Goal: Information Seeking & Learning: Learn about a topic

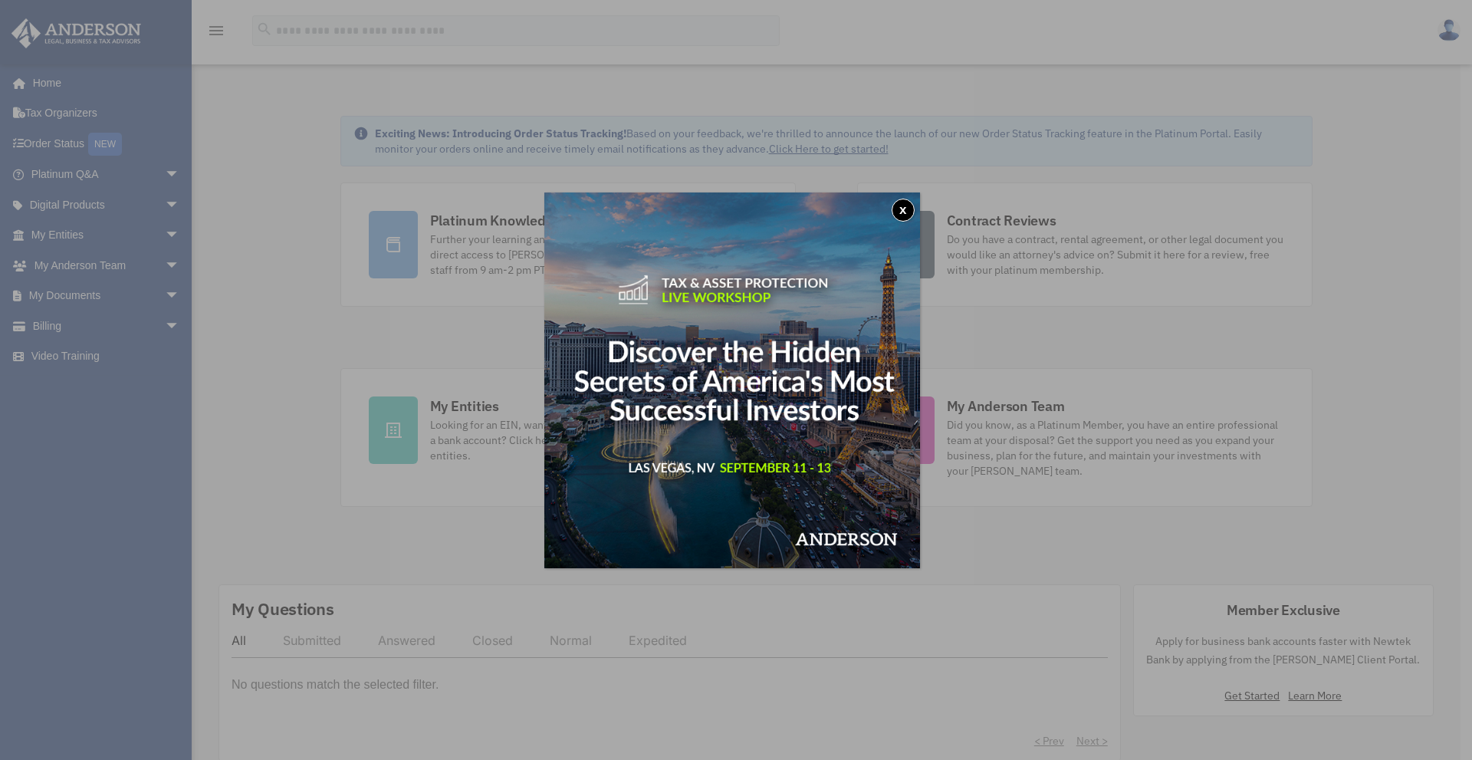
click at [908, 213] on button "x" at bounding box center [902, 210] width 23 height 23
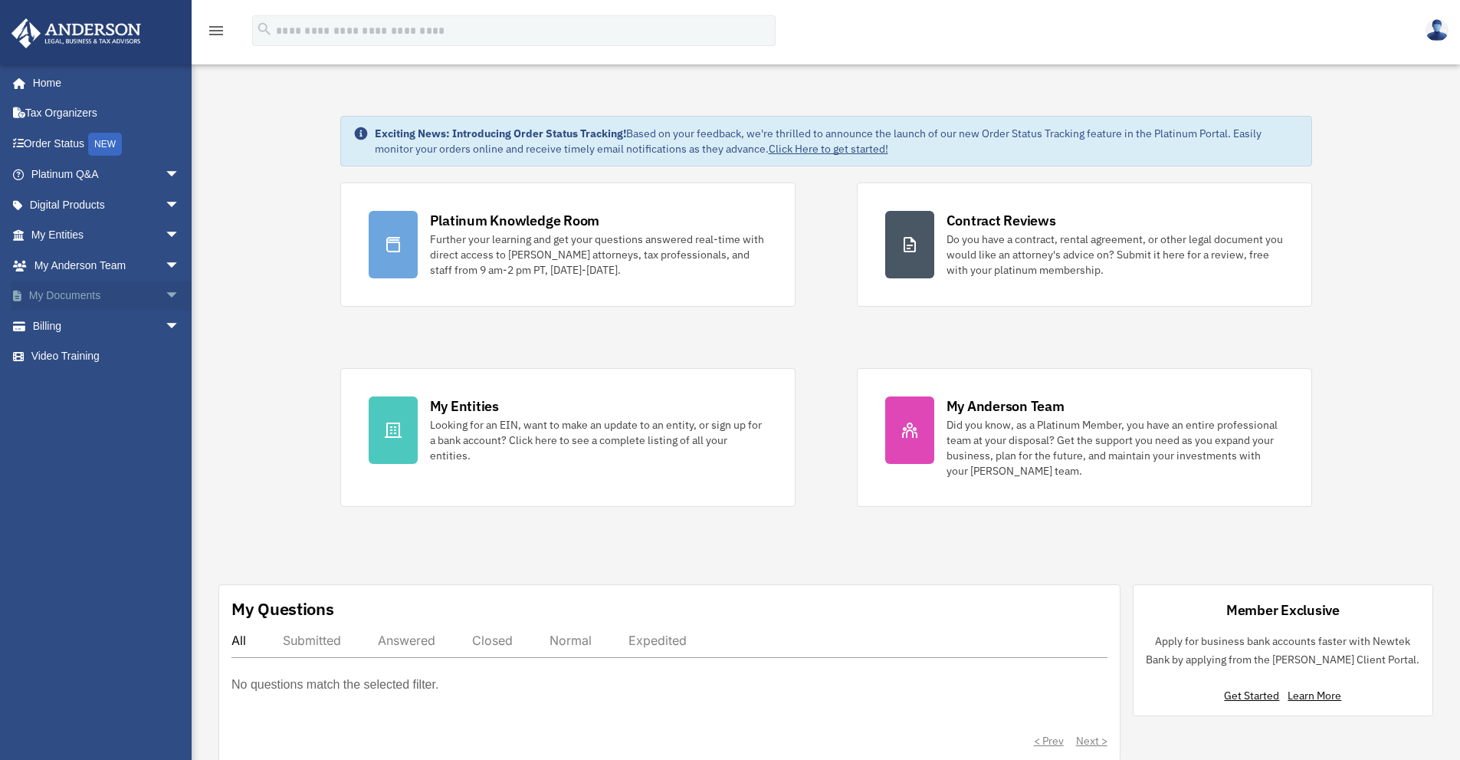
click at [116, 291] on link "My Documents arrow_drop_down" at bounding box center [107, 296] width 192 height 31
click at [165, 295] on span "arrow_drop_down" at bounding box center [180, 296] width 31 height 31
click at [85, 333] on link "Box" at bounding box center [112, 325] width 182 height 31
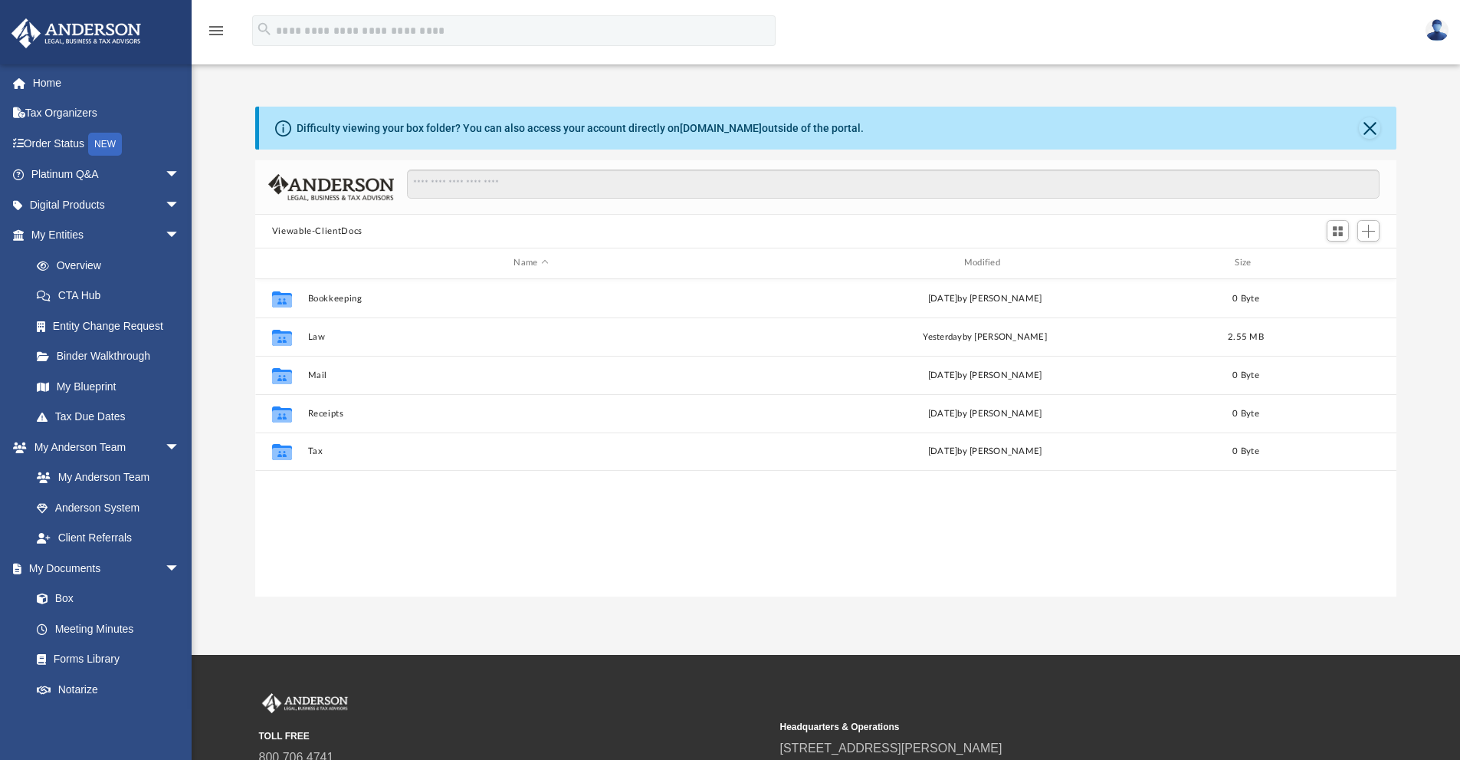
scroll to position [337, 1130]
click at [1443, 26] on img at bounding box center [1437, 30] width 23 height 22
click at [1429, 154] on div "Difficulty viewing your box folder? You can also access your account directly o…" at bounding box center [826, 352] width 1268 height 490
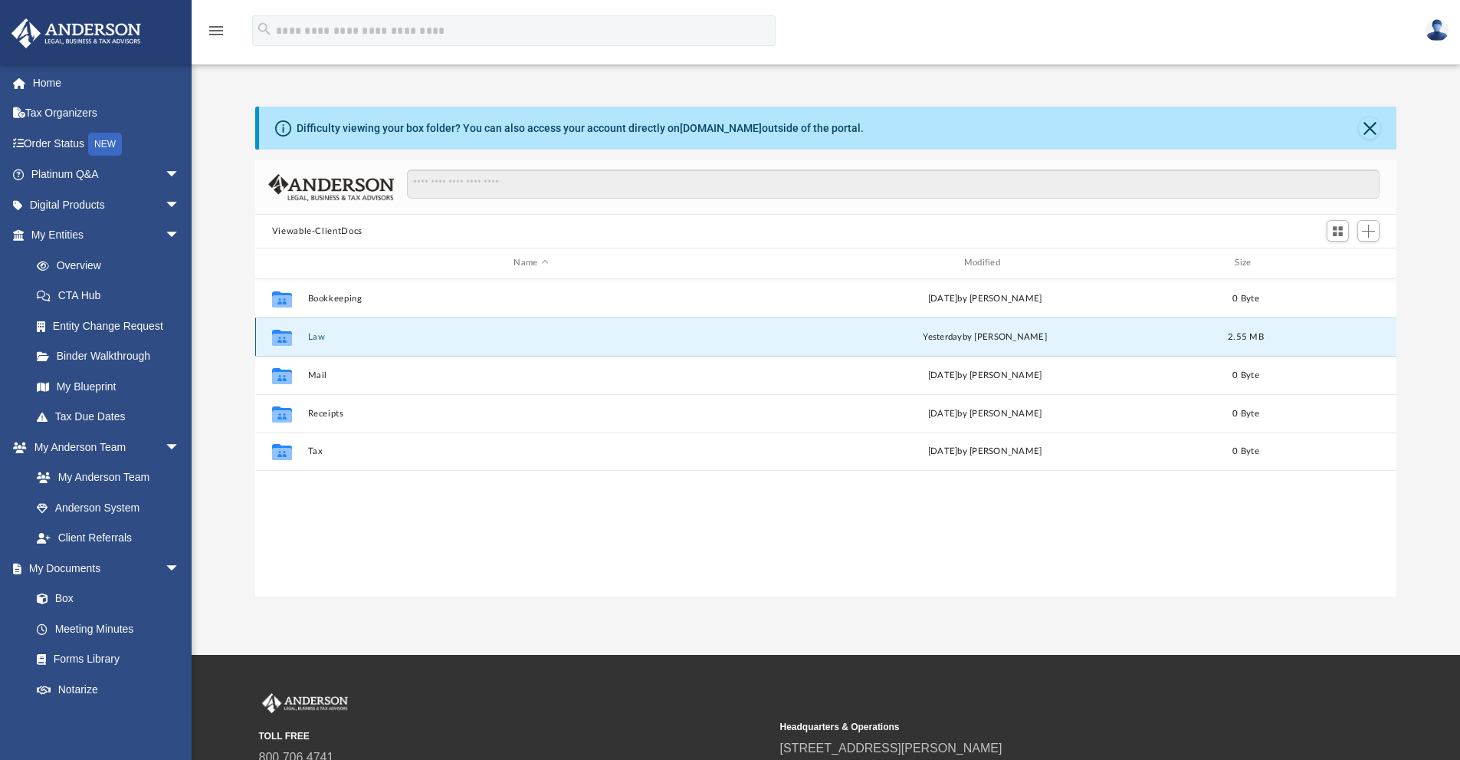
click at [317, 334] on button "Law" at bounding box center [530, 337] width 447 height 10
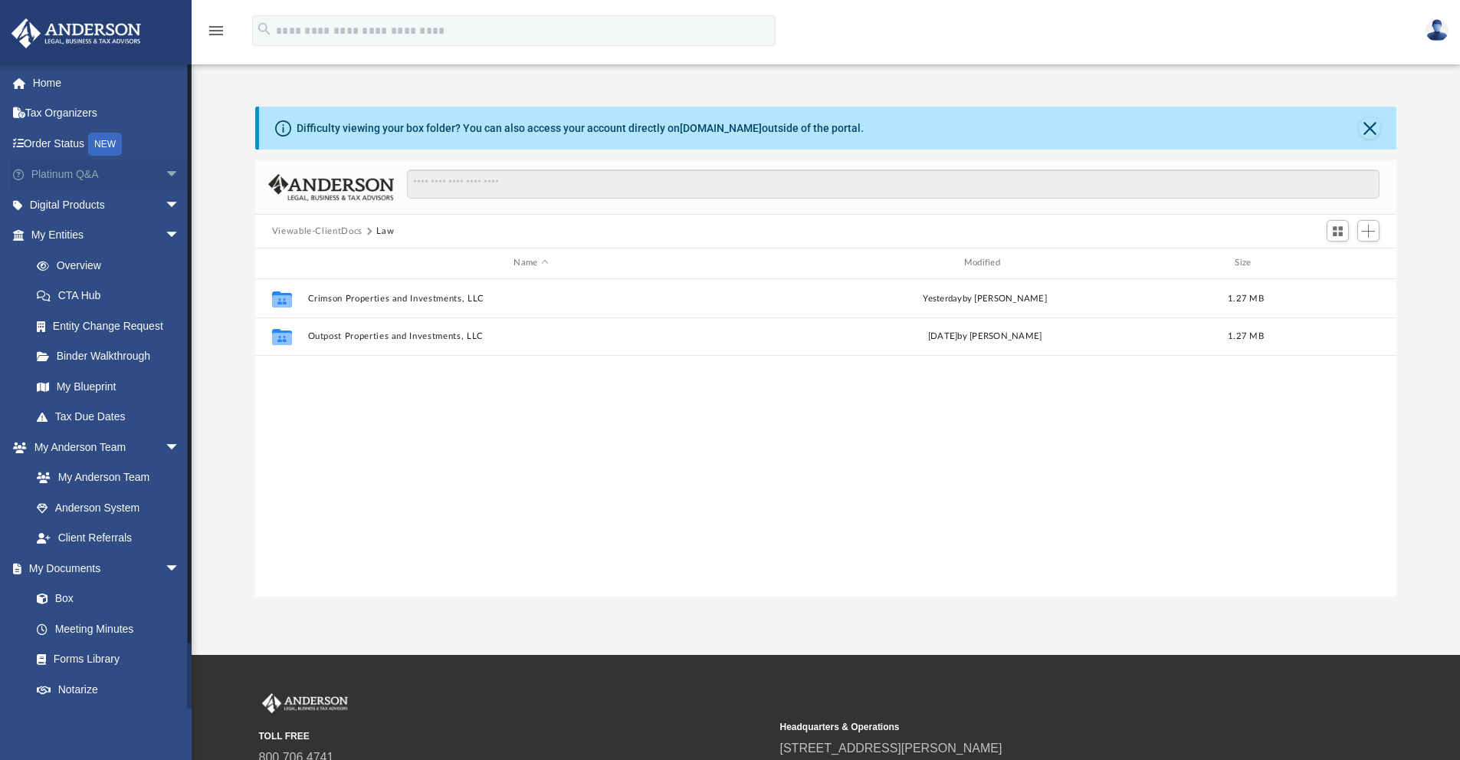
click at [166, 178] on span "arrow_drop_down" at bounding box center [180, 174] width 31 height 31
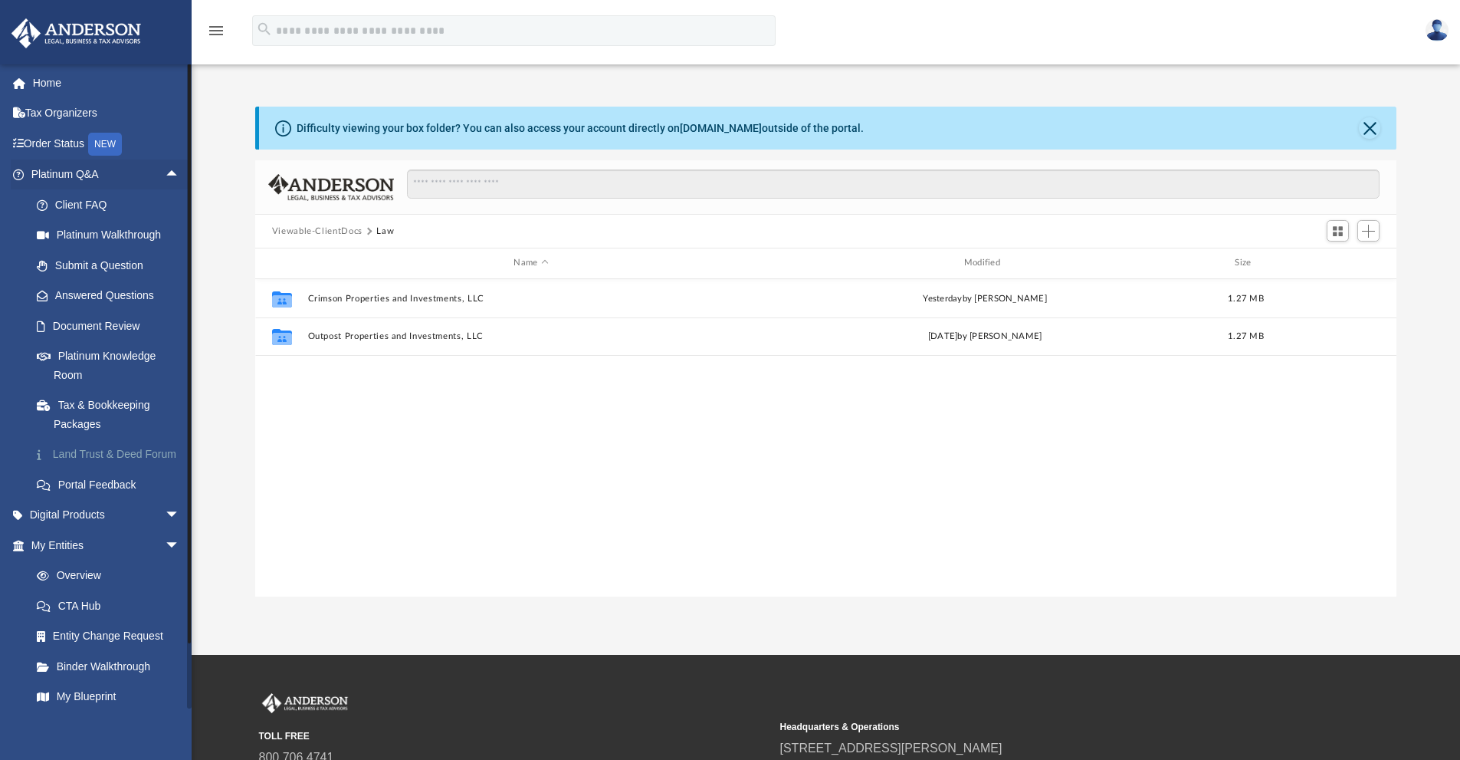
click at [78, 451] on link "Land Trust & Deed Forum" at bounding box center [112, 454] width 182 height 31
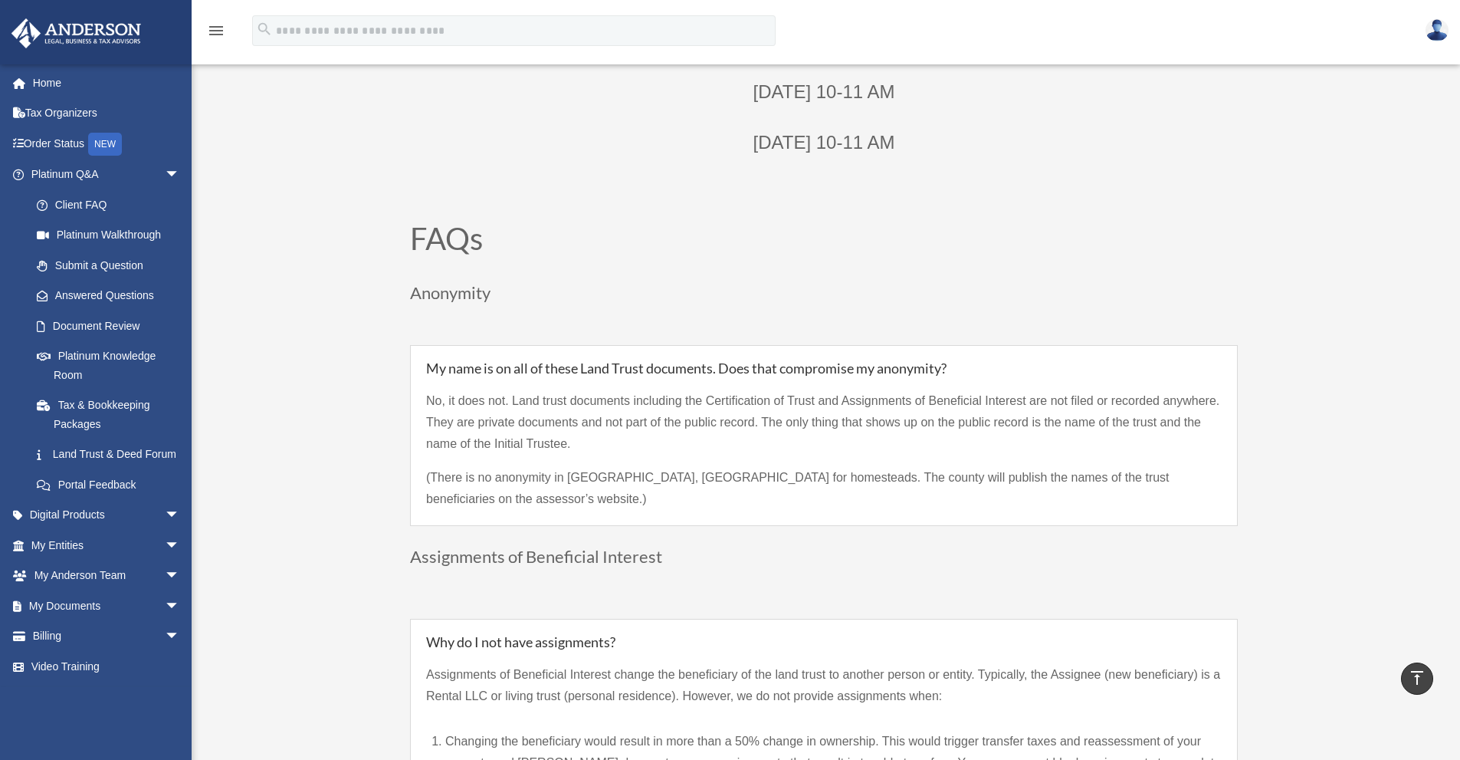
scroll to position [996, 0]
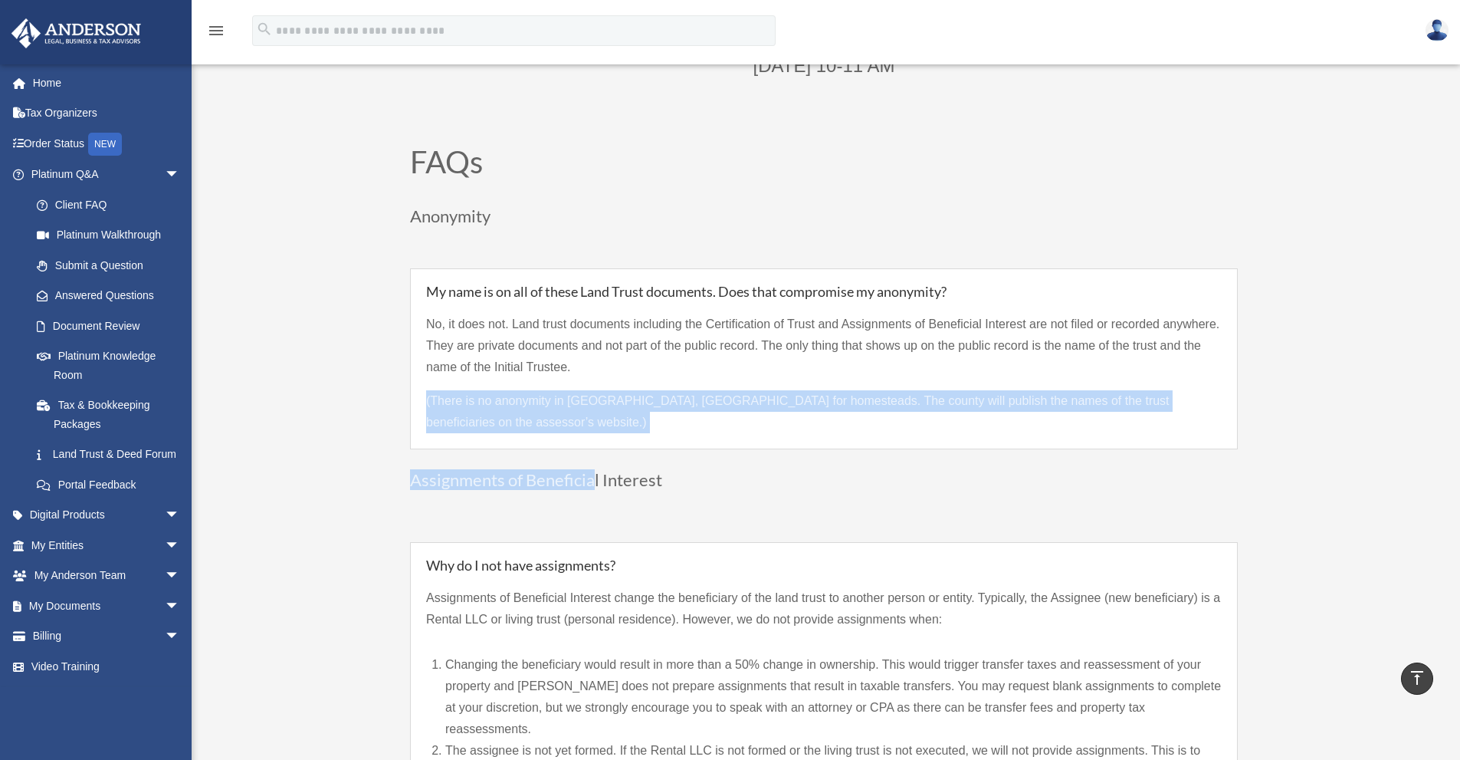
drag, startPoint x: 428, startPoint y: 396, endPoint x: 594, endPoint y: 450, distance: 174.8
click at [594, 450] on div "My name is on all of these Land Trust documents. Does that compromise my anonym…" at bounding box center [824, 382] width 828 height 228
click at [598, 434] on div "My name is on all of these Land Trust documents. Does that compromise my anonym…" at bounding box center [824, 358] width 828 height 181
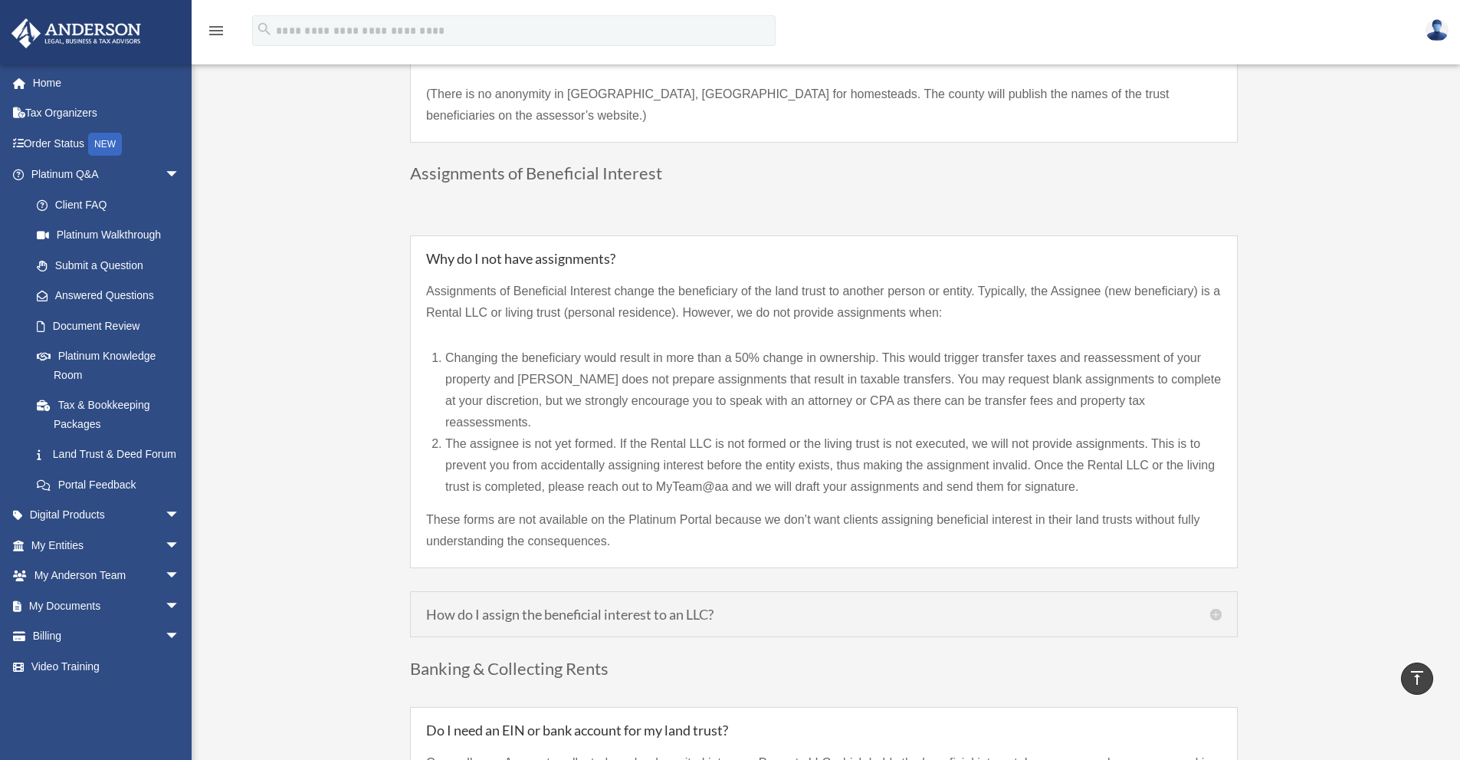
scroll to position [1380, 0]
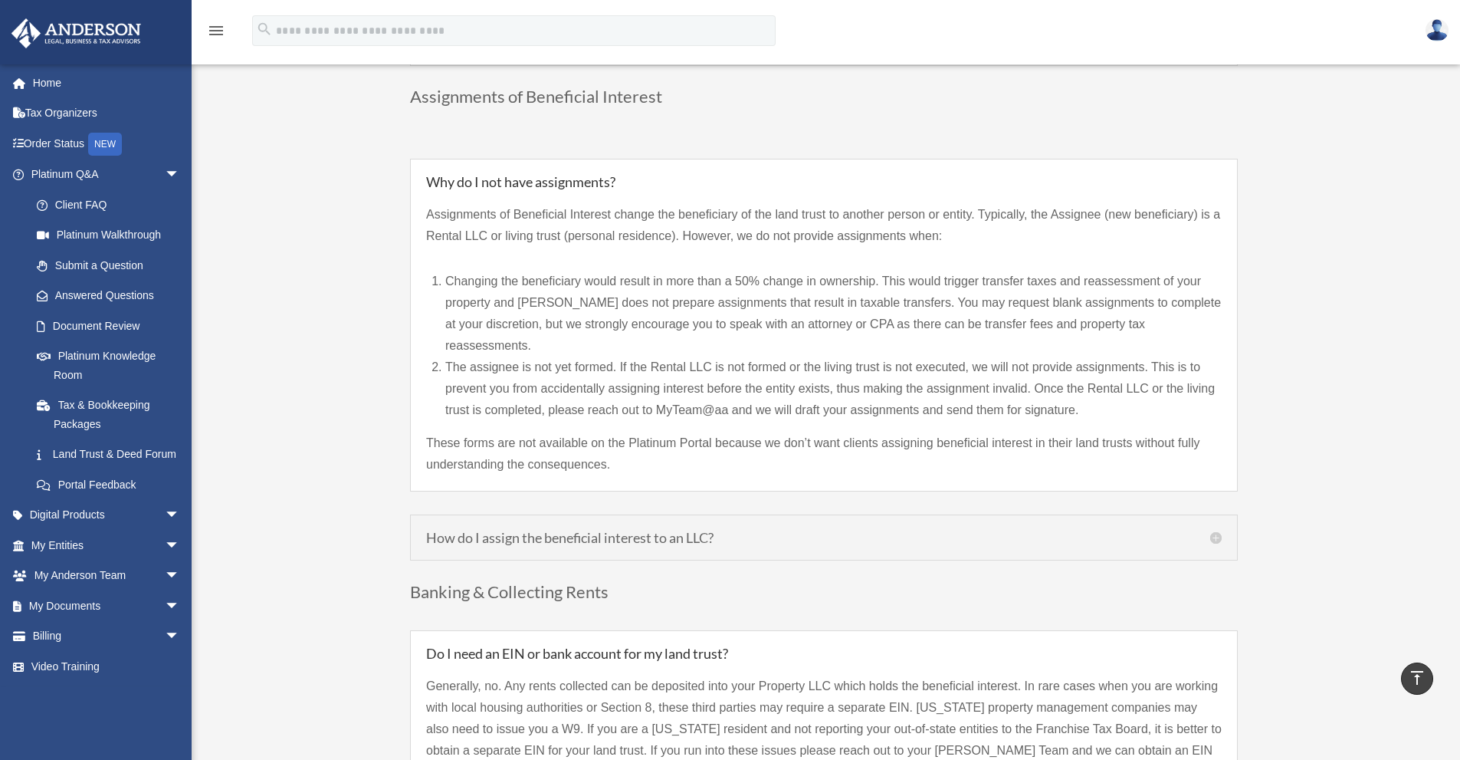
click at [1215, 530] on h5 "How do I assign the beneficial interest to an LLC?" at bounding box center [824, 537] width 796 height 14
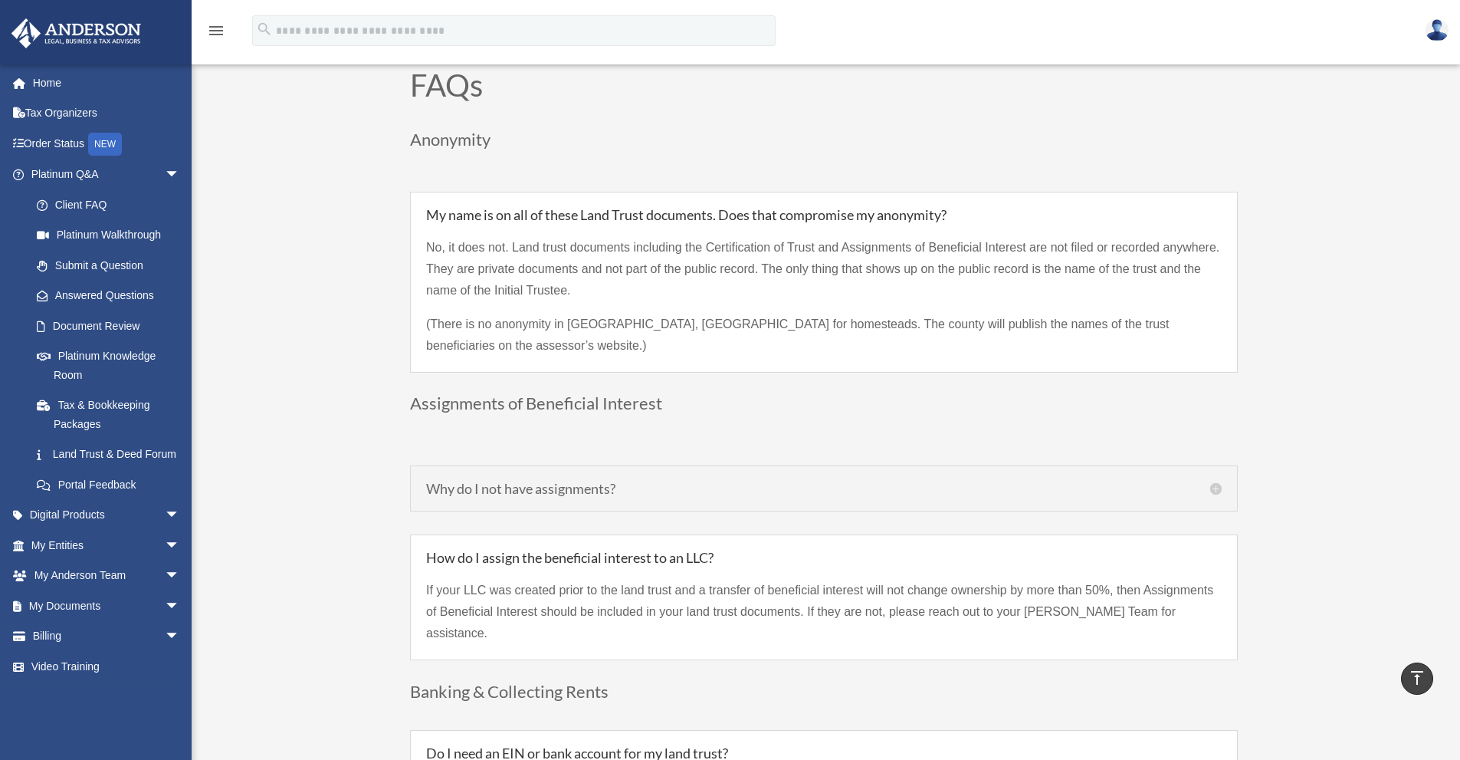
scroll to position [996, 0]
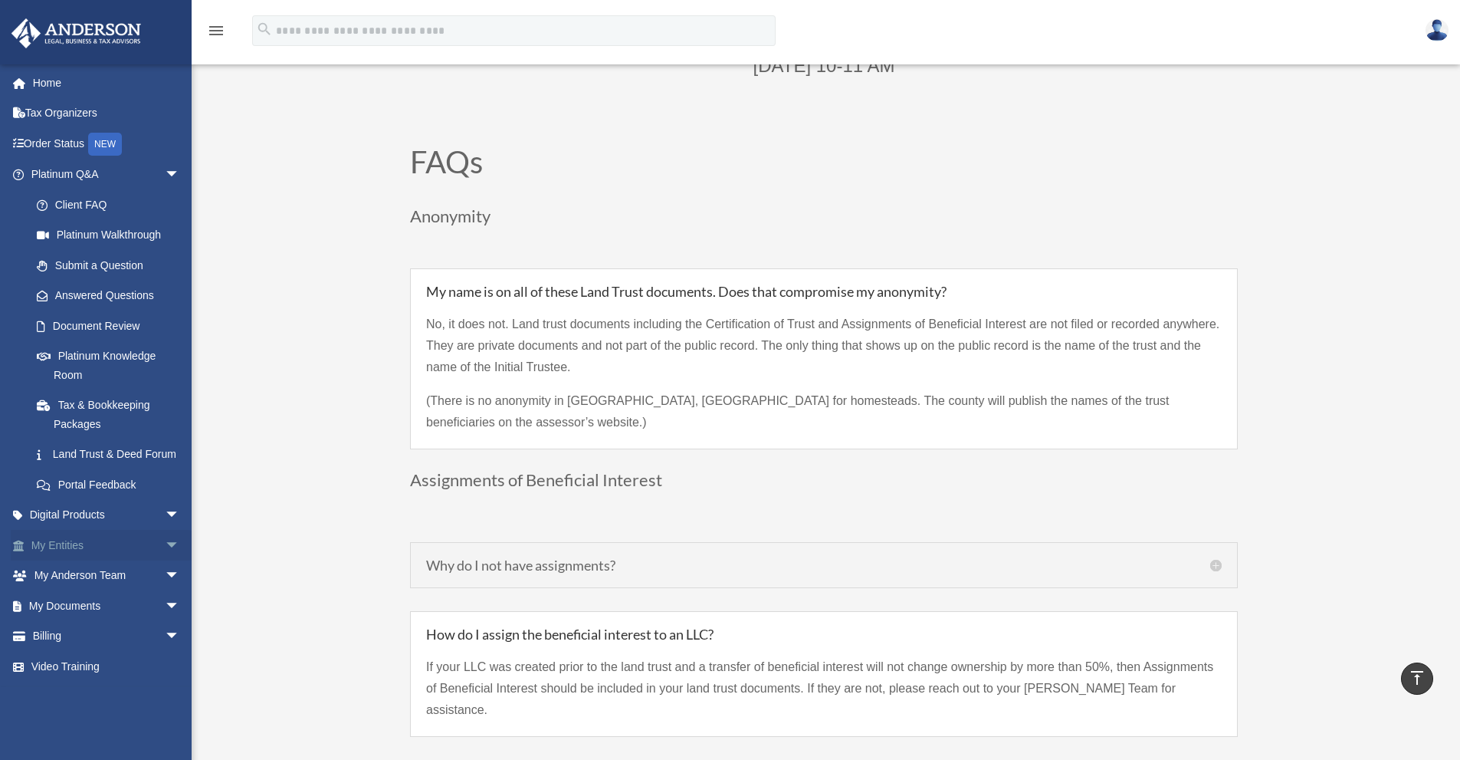
click at [165, 557] on span "arrow_drop_down" at bounding box center [180, 545] width 31 height 31
click at [122, 589] on link "Overview" at bounding box center [112, 575] width 182 height 31
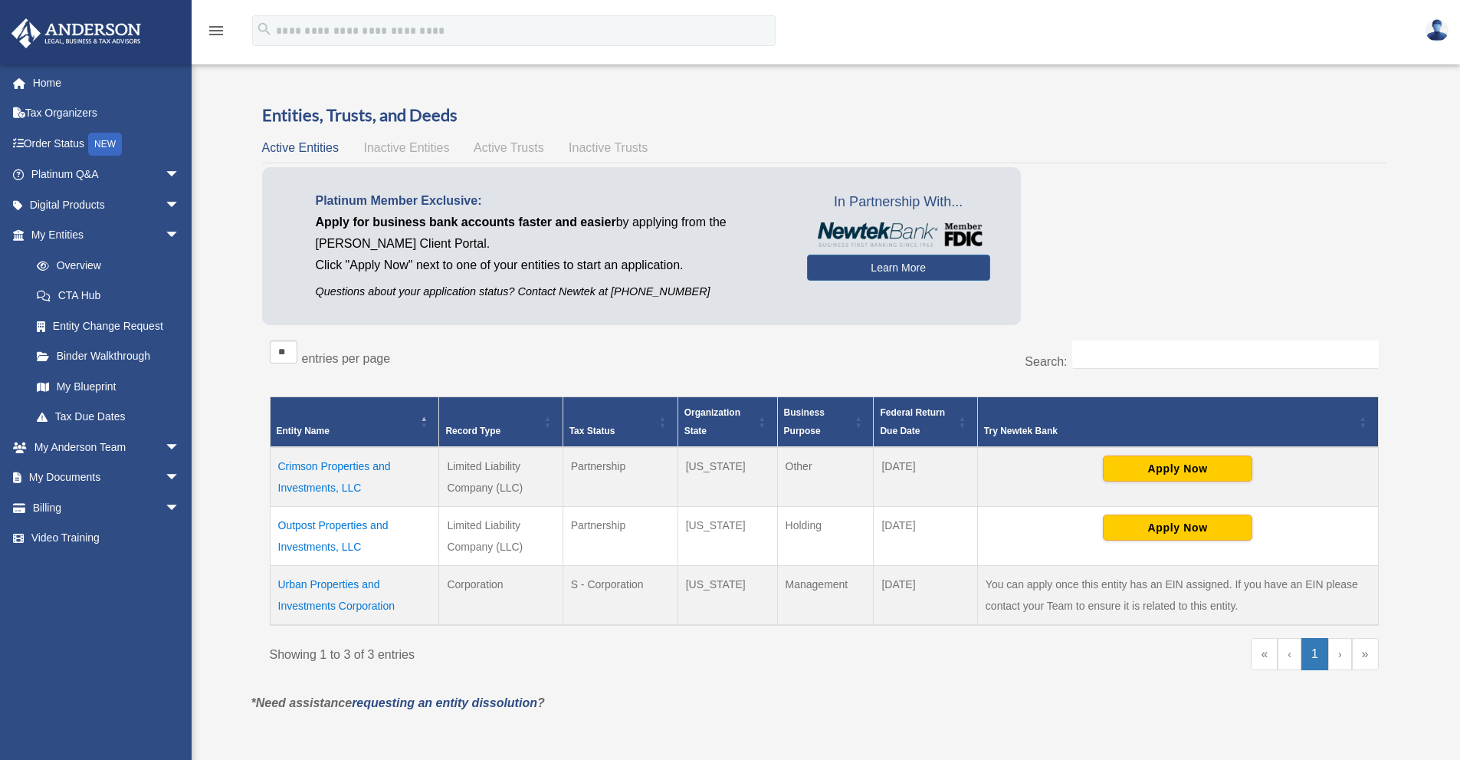
click at [1008, 428] on div "Try Newtek Bank" at bounding box center [1169, 431] width 371 height 18
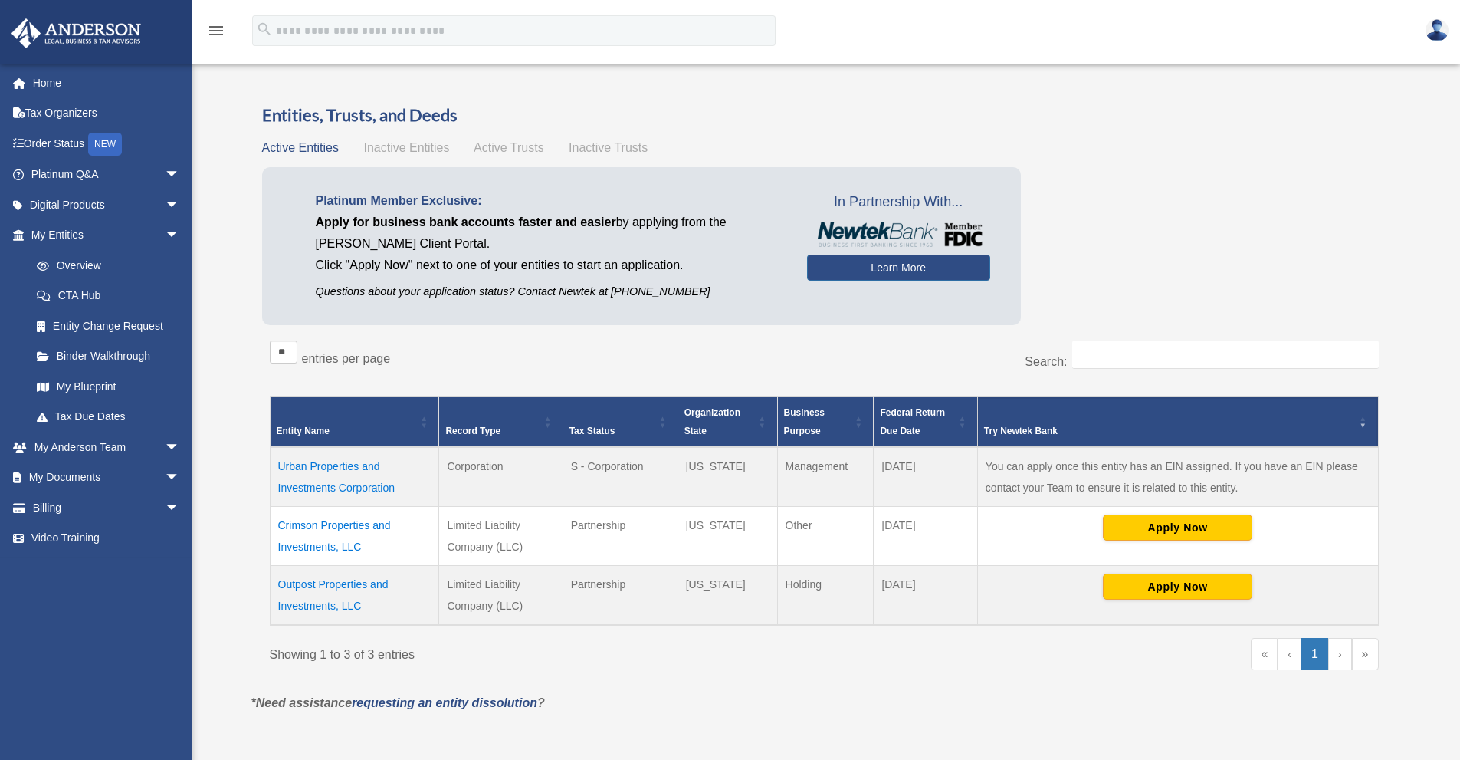
click at [1008, 428] on div "Try Newtek Bank" at bounding box center [1169, 431] width 371 height 18
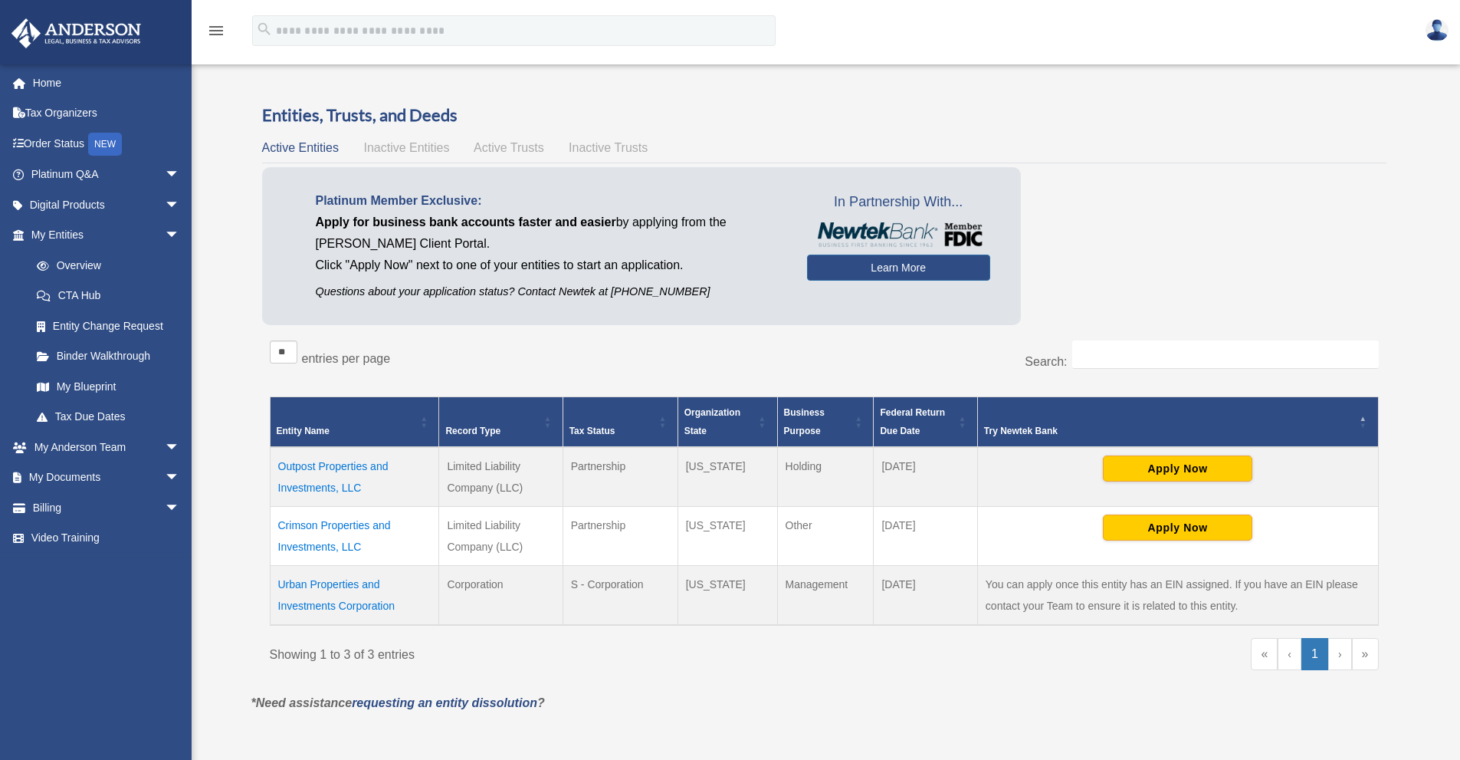
click at [353, 428] on th "Entity Name" at bounding box center [354, 422] width 169 height 51
click at [871, 275] on link "Learn More" at bounding box center [898, 267] width 183 height 26
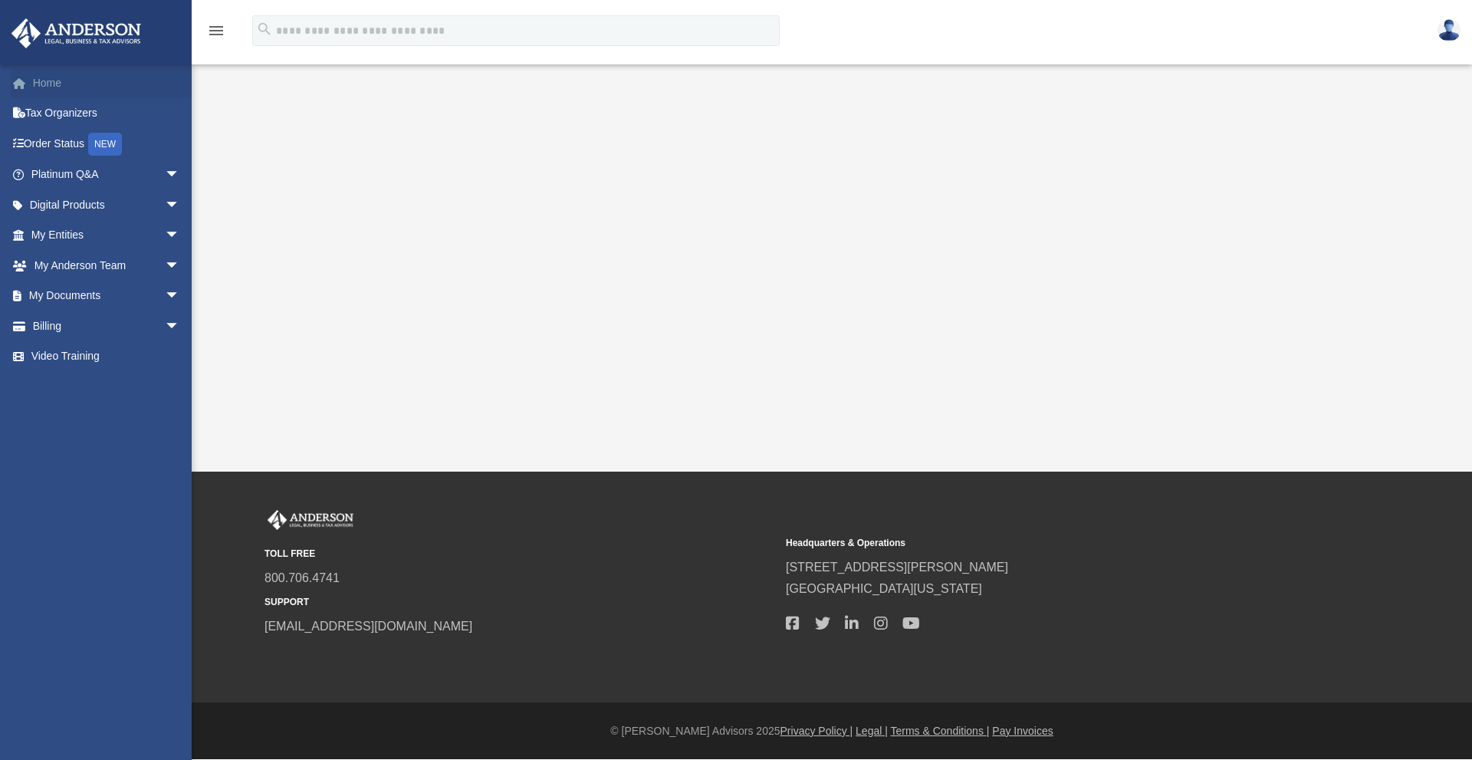
click at [44, 76] on link "Home" at bounding box center [107, 82] width 192 height 31
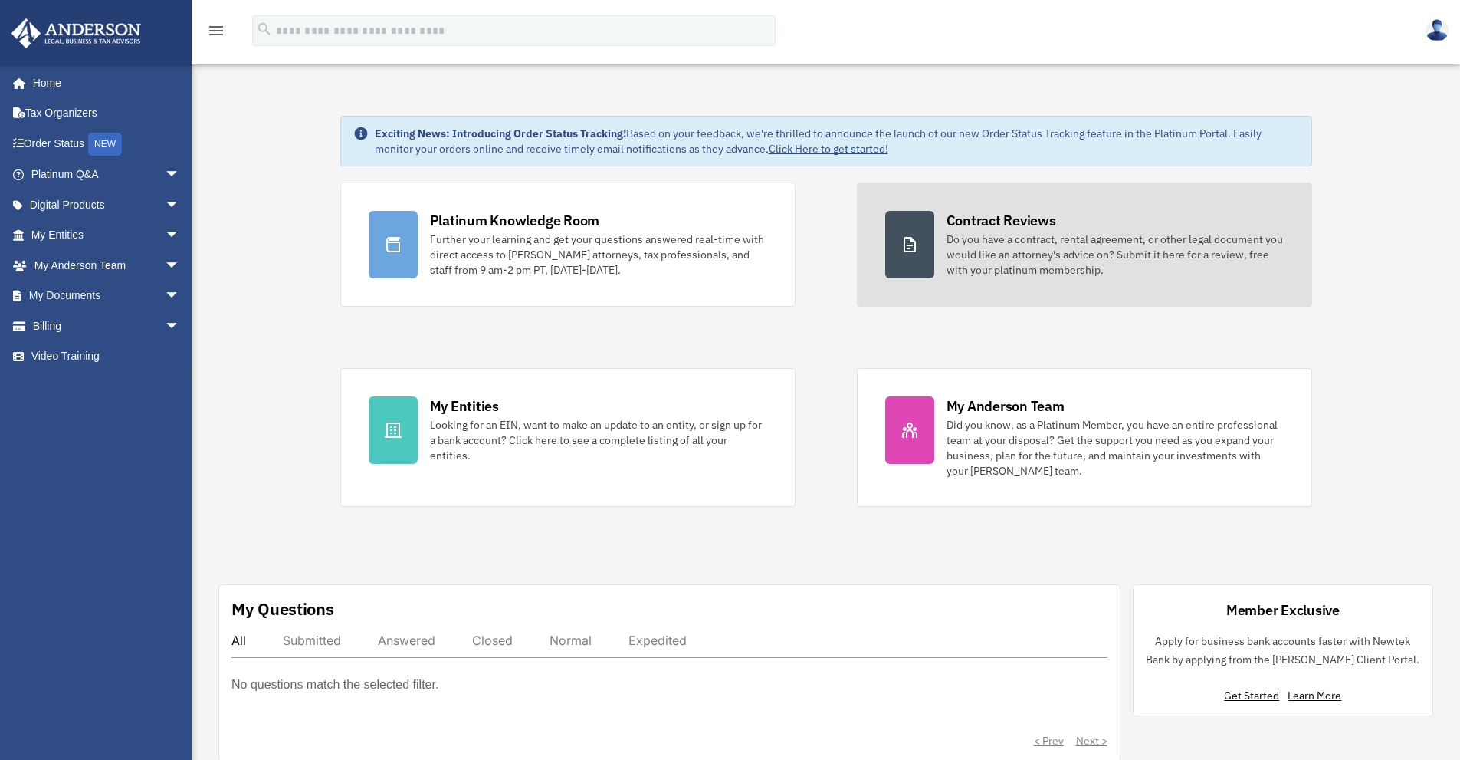
click at [1065, 258] on div "Do you have a contract, rental agreement, or other legal document you would lik…" at bounding box center [1115, 254] width 337 height 46
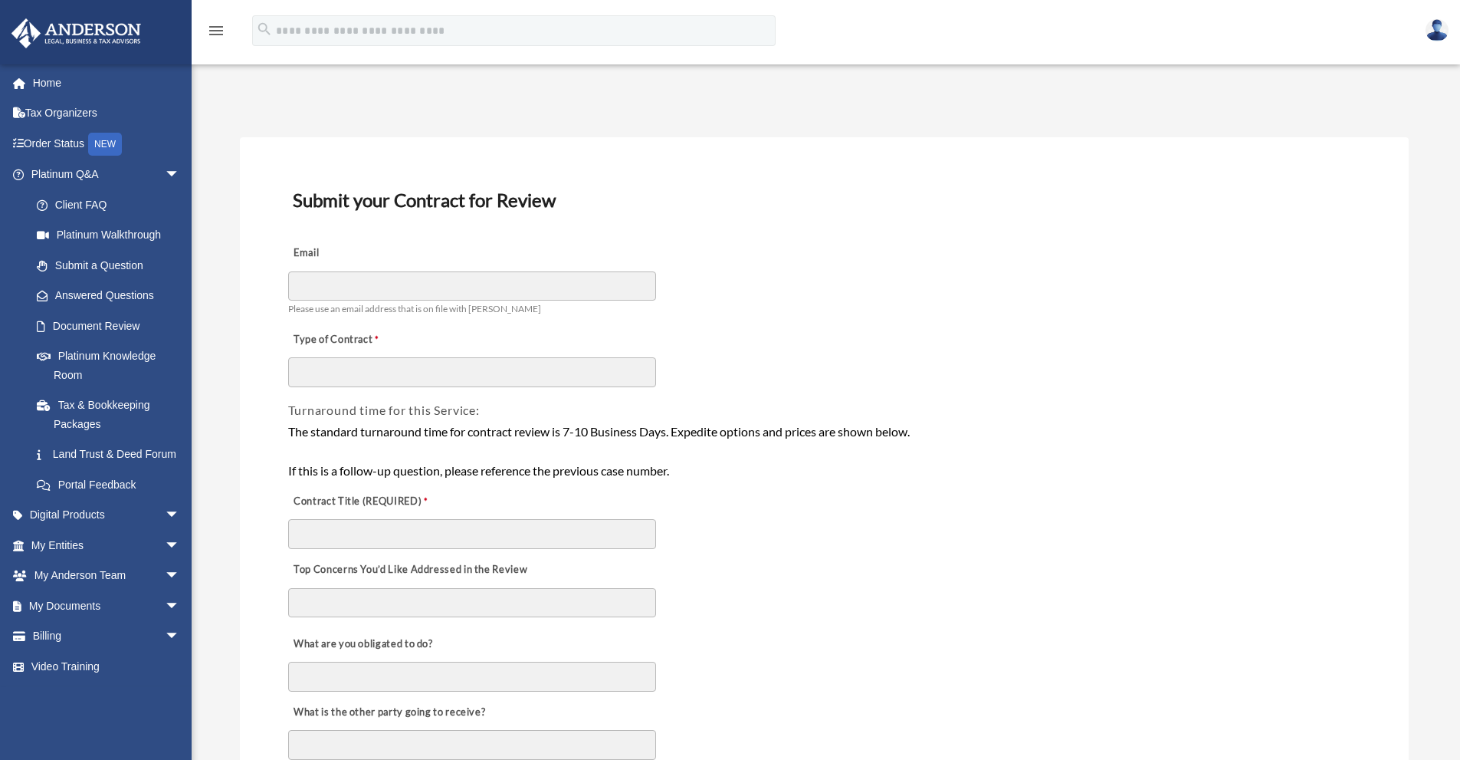
click at [1443, 31] on img at bounding box center [1437, 30] width 23 height 22
click at [1173, 98] on link "Logout" at bounding box center [1206, 102] width 153 height 31
